Goal: Task Accomplishment & Management: Use online tool/utility

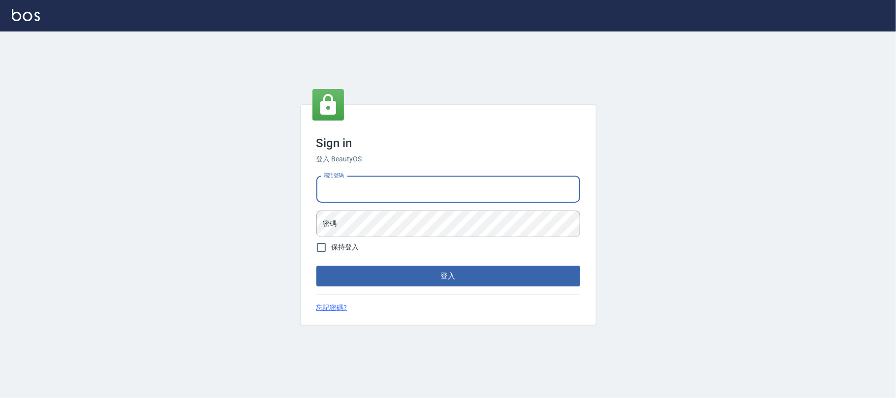
click at [317, 190] on input "電話號碼" at bounding box center [449, 189] width 264 height 27
type input "0225420586"
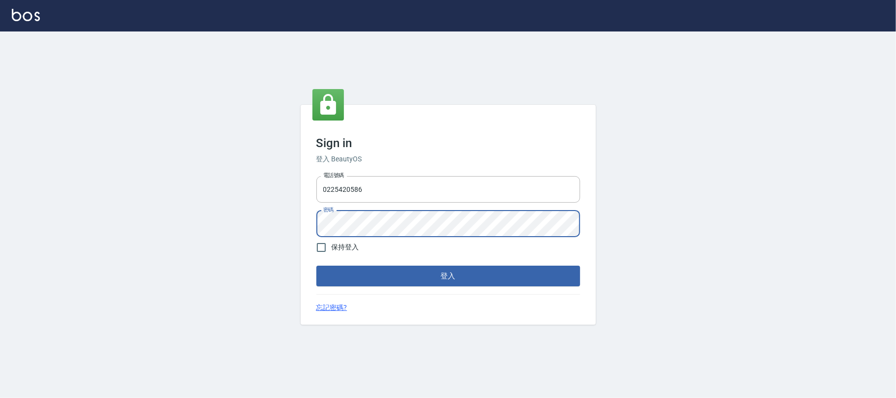
click at [317, 266] on button "登入" at bounding box center [449, 276] width 264 height 21
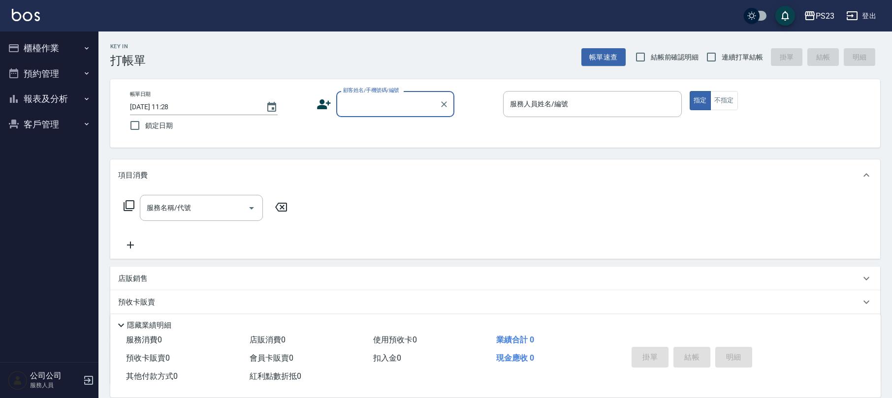
click at [62, 48] on button "櫃檯作業" at bounding box center [49, 48] width 91 height 26
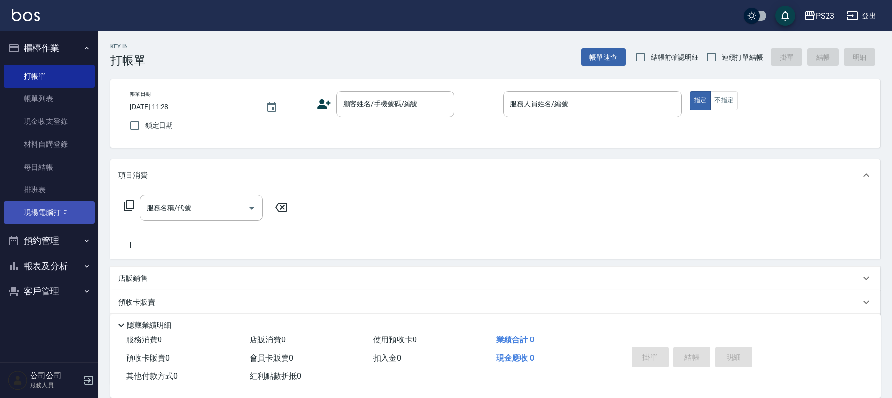
click at [61, 203] on link "現場電腦打卡" at bounding box center [49, 212] width 91 height 23
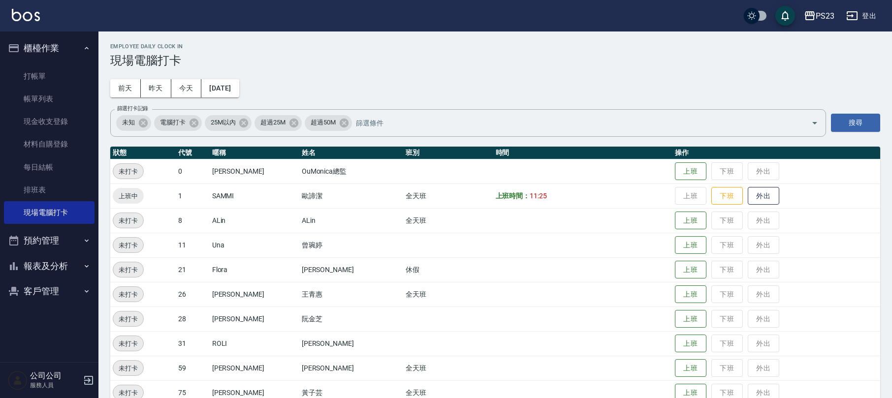
scroll to position [65, 0]
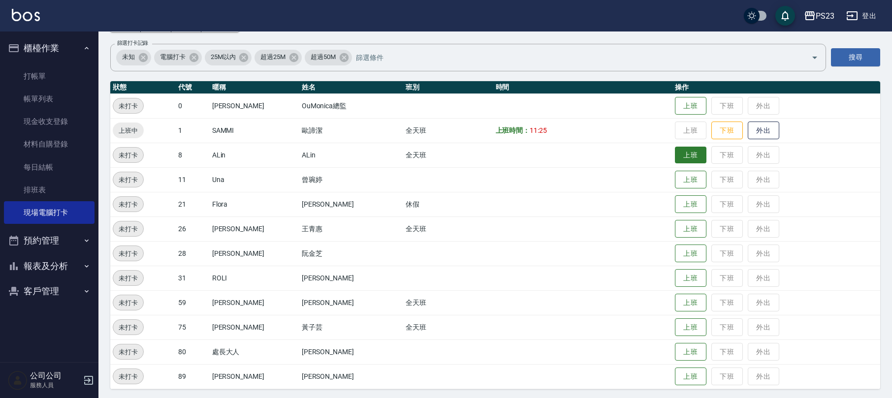
click at [675, 151] on button "上班" at bounding box center [691, 155] width 32 height 17
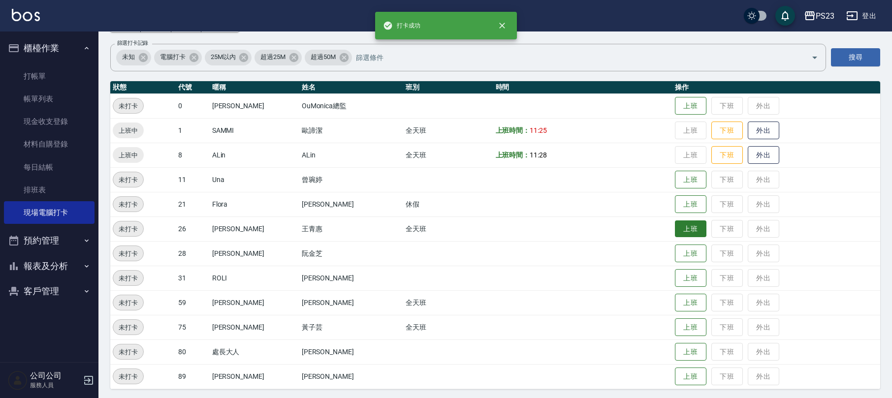
click at [675, 229] on button "上班" at bounding box center [691, 229] width 32 height 17
click at [685, 306] on button "上班" at bounding box center [691, 302] width 32 height 17
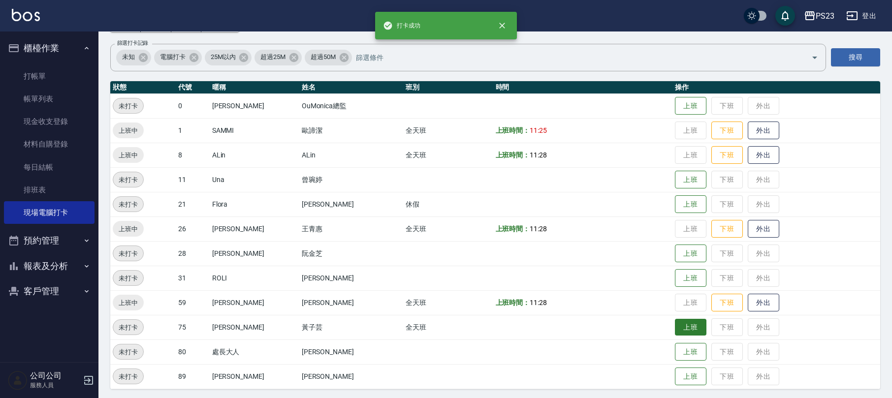
click at [675, 328] on button "上班" at bounding box center [691, 327] width 32 height 17
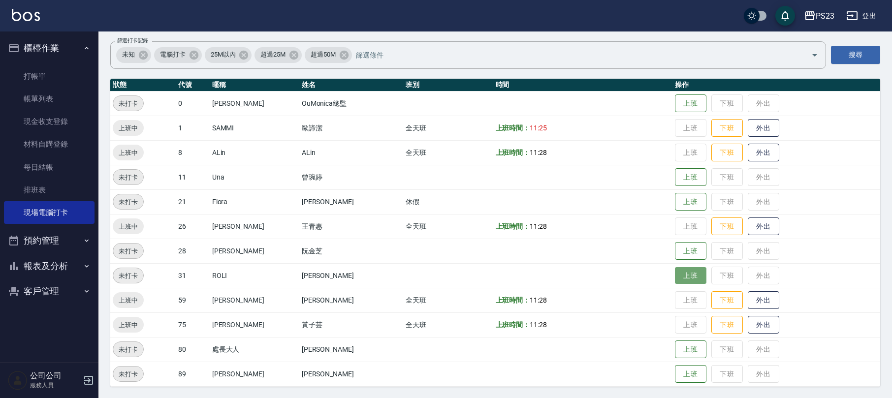
click at [682, 276] on button "上班" at bounding box center [691, 275] width 32 height 17
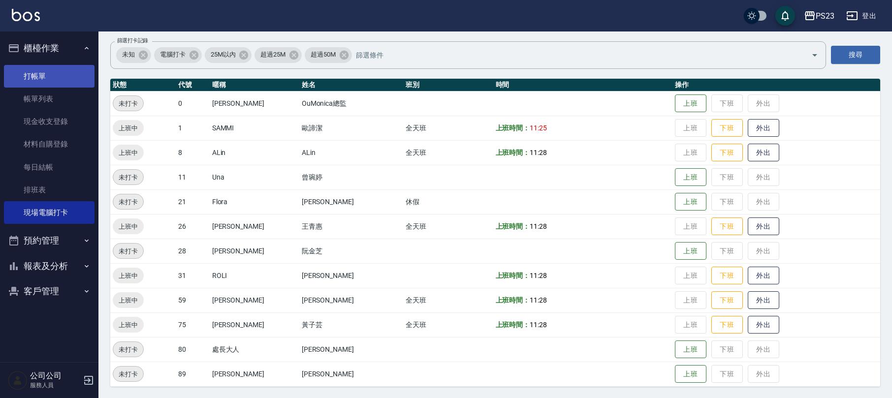
click at [57, 79] on link "打帳單" at bounding box center [49, 76] width 91 height 23
